Goal: Register for event/course

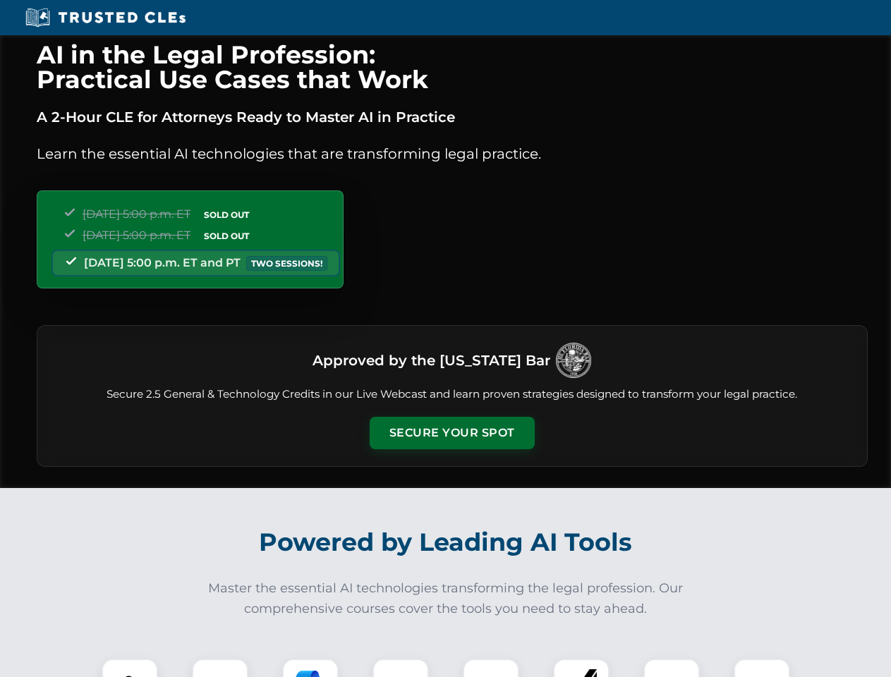
click at [452, 433] on button "Secure Your Spot" at bounding box center [452, 433] width 165 height 32
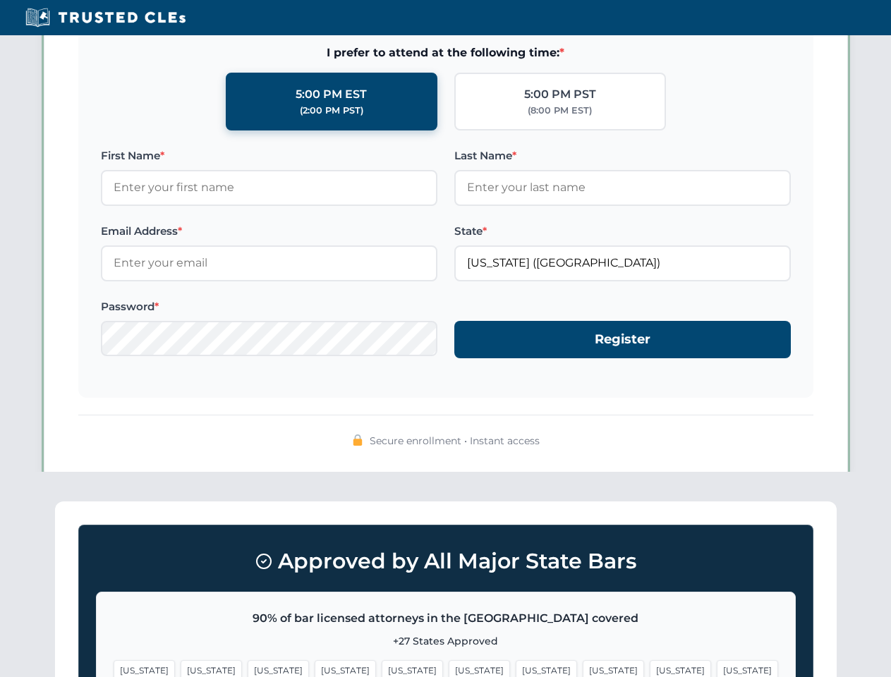
click at [516, 668] on span "[US_STATE]" at bounding box center [546, 670] width 61 height 20
click at [650, 668] on span "[US_STATE]" at bounding box center [680, 670] width 61 height 20
